Goal: Information Seeking & Learning: Learn about a topic

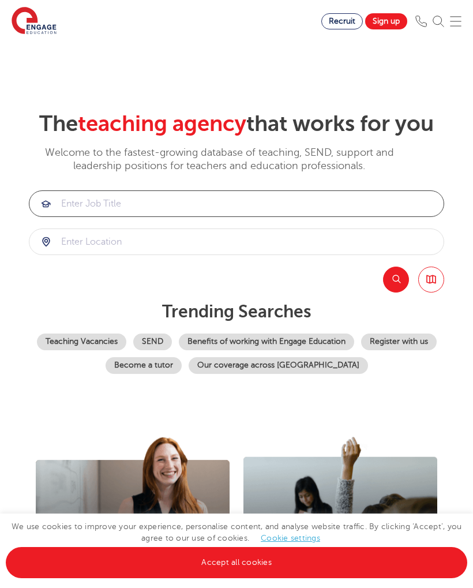
click at [96, 216] on input "search" at bounding box center [236, 203] width 414 height 25
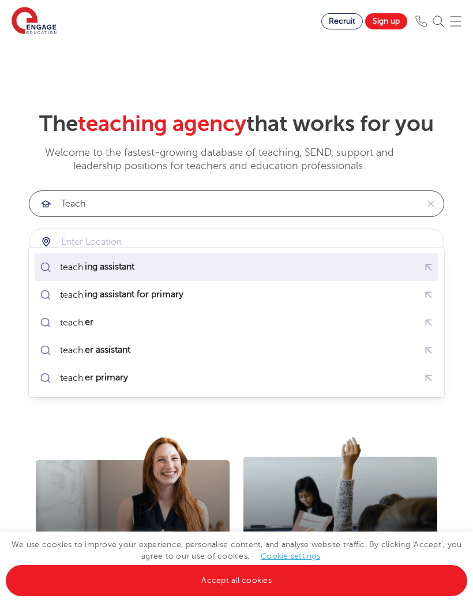
click at [147, 258] on div "teach ing assistant" at bounding box center [236, 267] width 399 height 20
type input "teaching assistant"
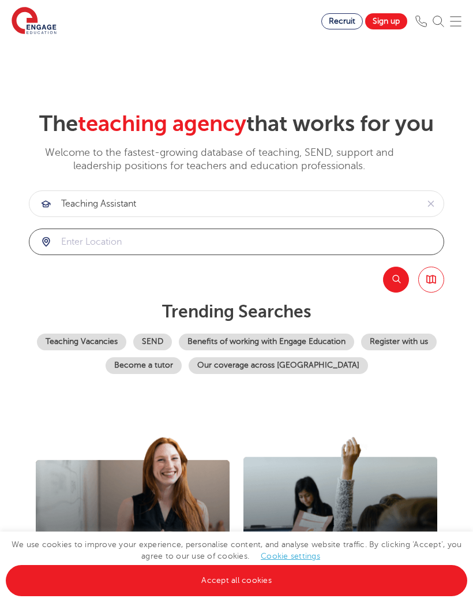
click at [321, 254] on input "search" at bounding box center [236, 241] width 414 height 25
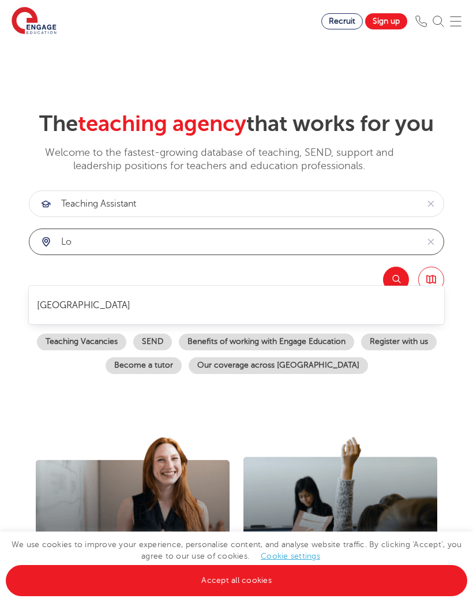
click at [57, 307] on li "[GEOGRAPHIC_DATA]" at bounding box center [237, 305] width 404 height 28
type input "[GEOGRAPHIC_DATA]"
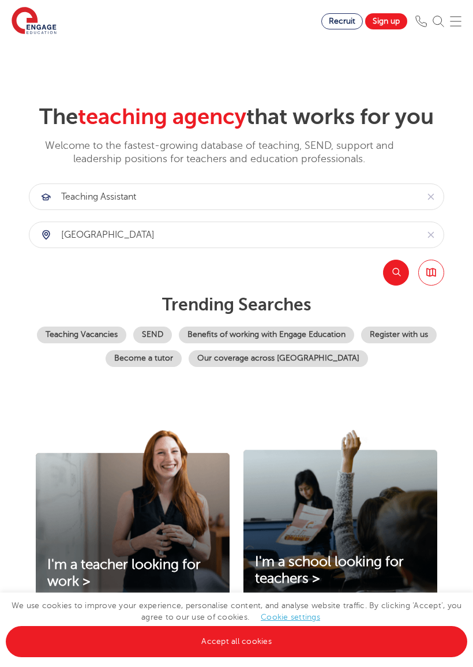
scroll to position [8, 0]
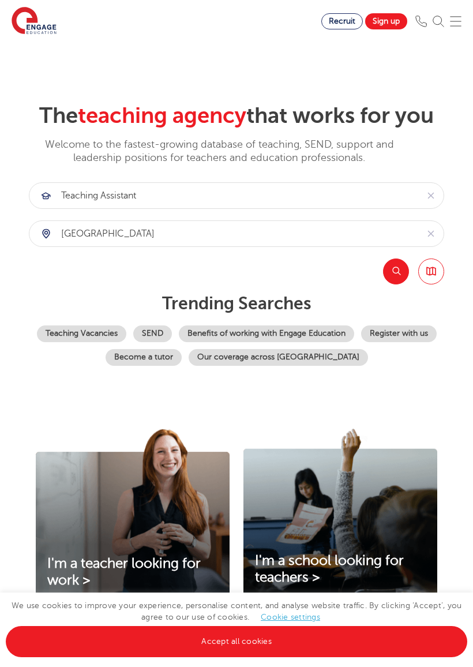
click at [295, 587] on link "Accept all cookies" at bounding box center [236, 641] width 461 height 31
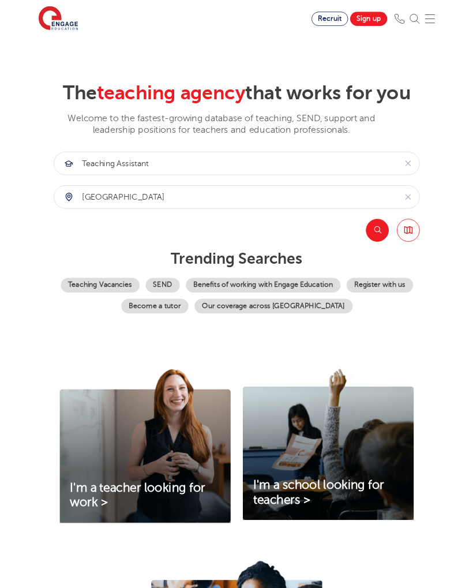
scroll to position [0, 0]
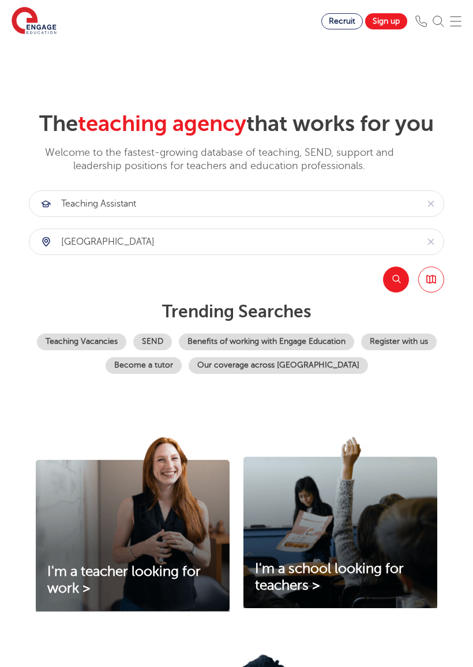
click at [396, 292] on button "Search" at bounding box center [396, 279] width 26 height 26
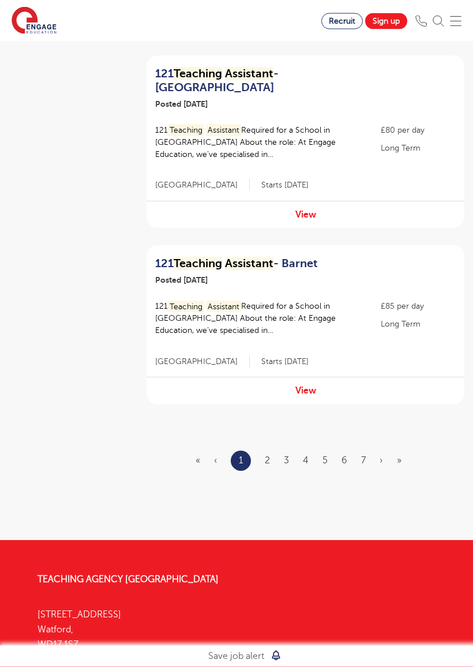
scroll to position [1601, 0]
click at [269, 455] on link "2" at bounding box center [267, 460] width 5 height 10
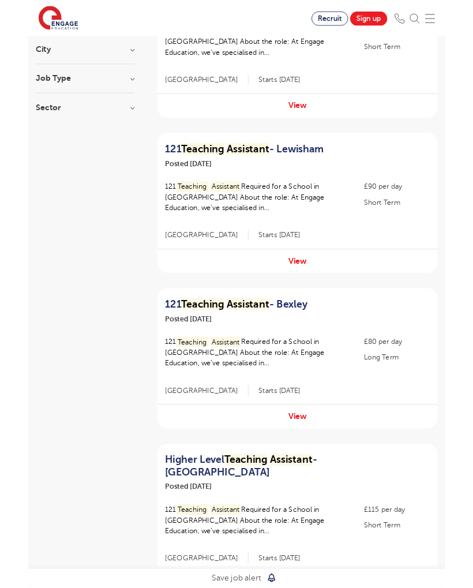
scroll to position [147, 0]
